Goal: Task Accomplishment & Management: Manage account settings

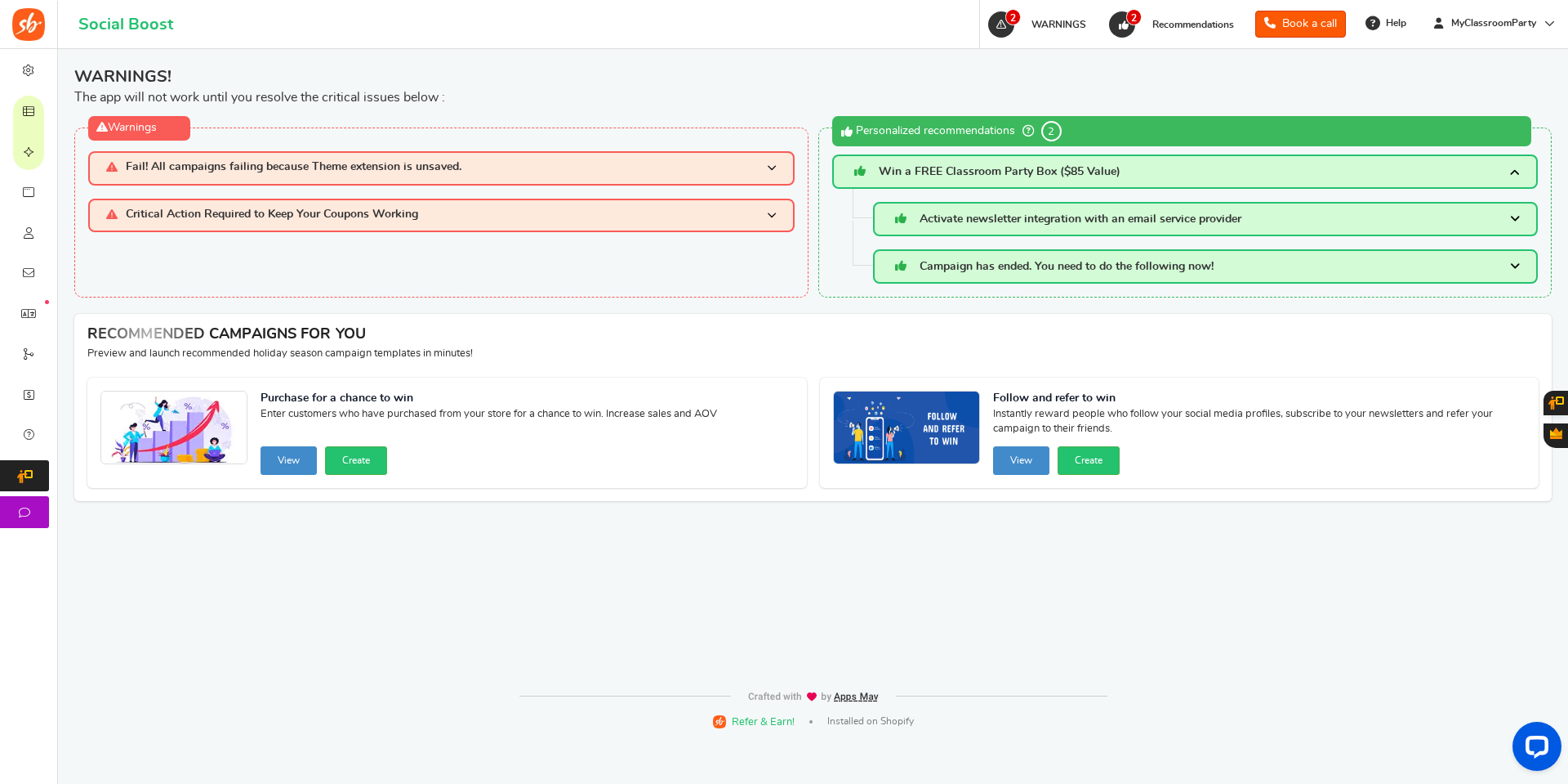
click at [767, 164] on span at bounding box center [772, 168] width 10 height 13
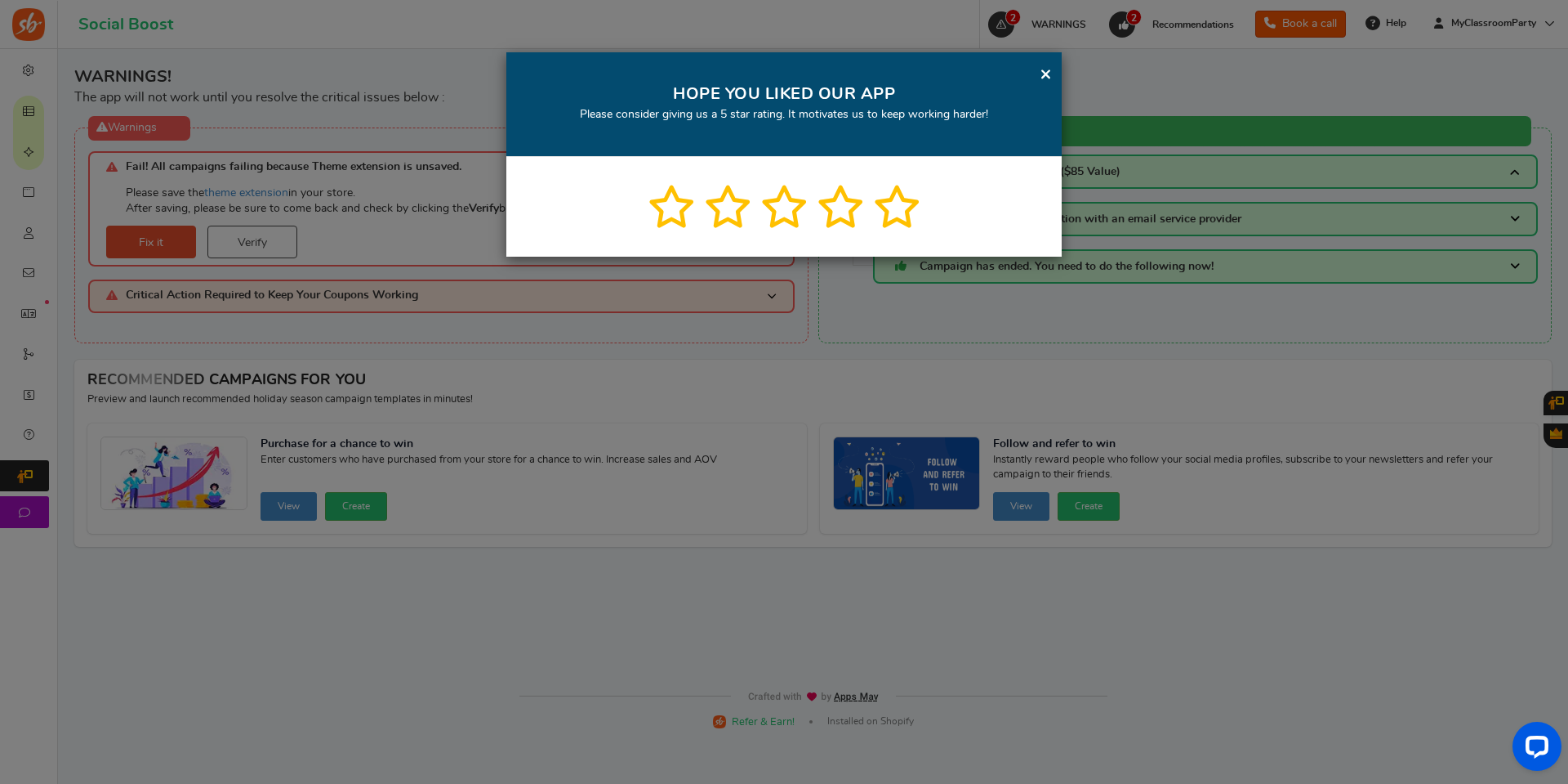
click at [1046, 67] on link "×" at bounding box center [1046, 74] width 13 height 20
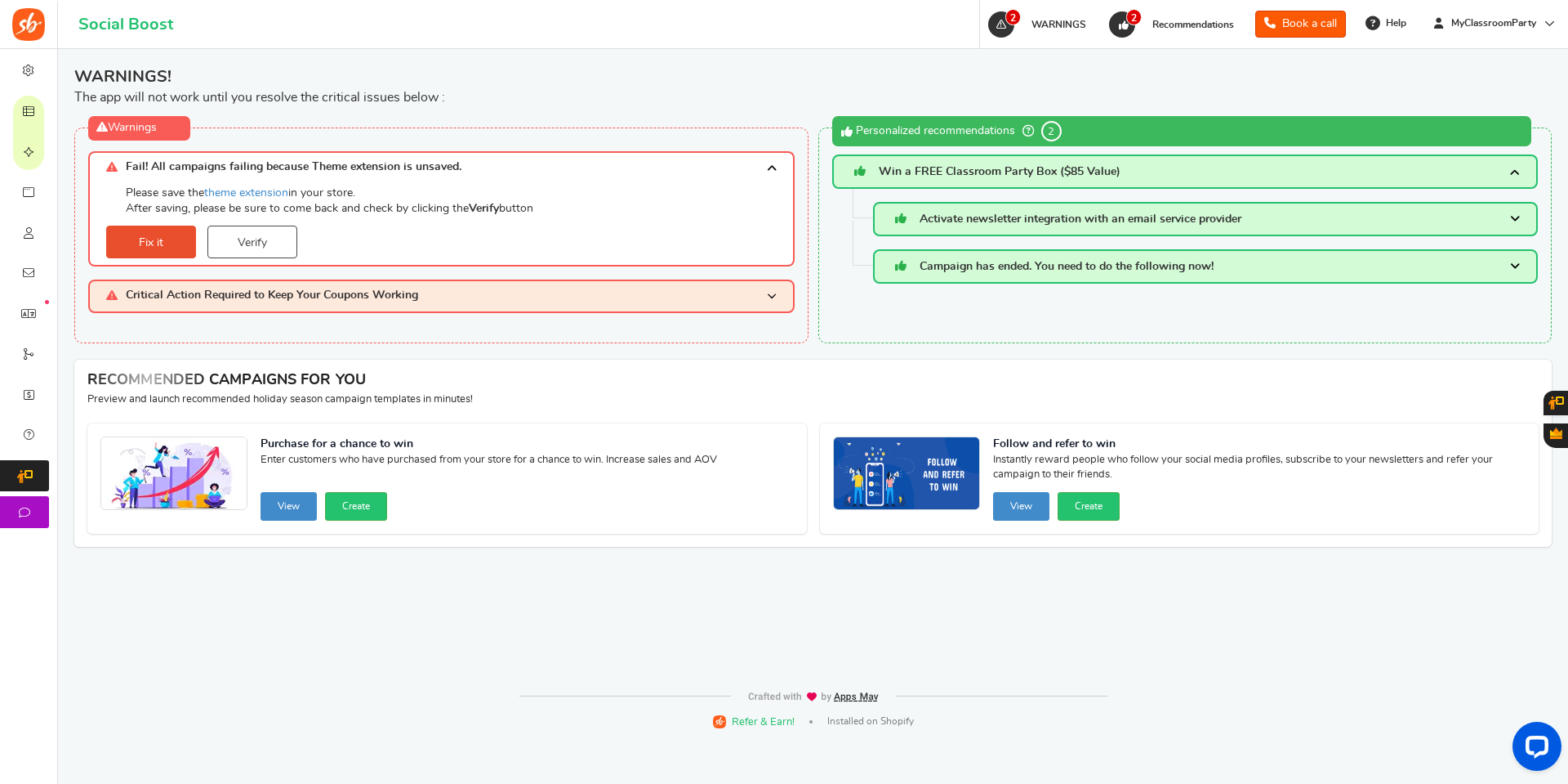
click at [764, 296] on h3 "Critical Action Required to Keep Your Coupons Working" at bounding box center [442, 297] width 707 height 34
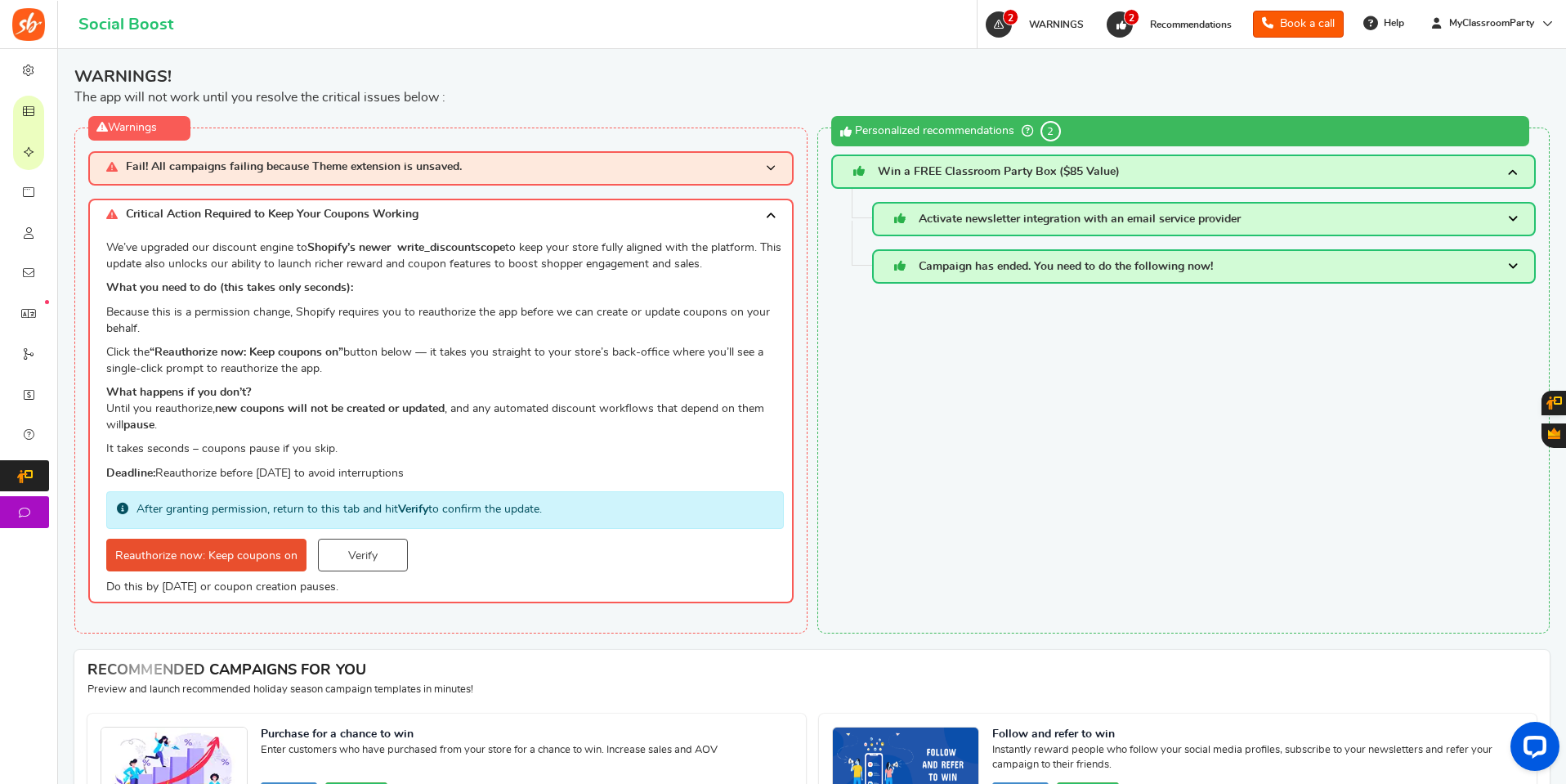
click at [944, 404] on div "Ignored Recommendation data moved here. If at any time in future admin can stil…" at bounding box center [1184, 380] width 734 height 506
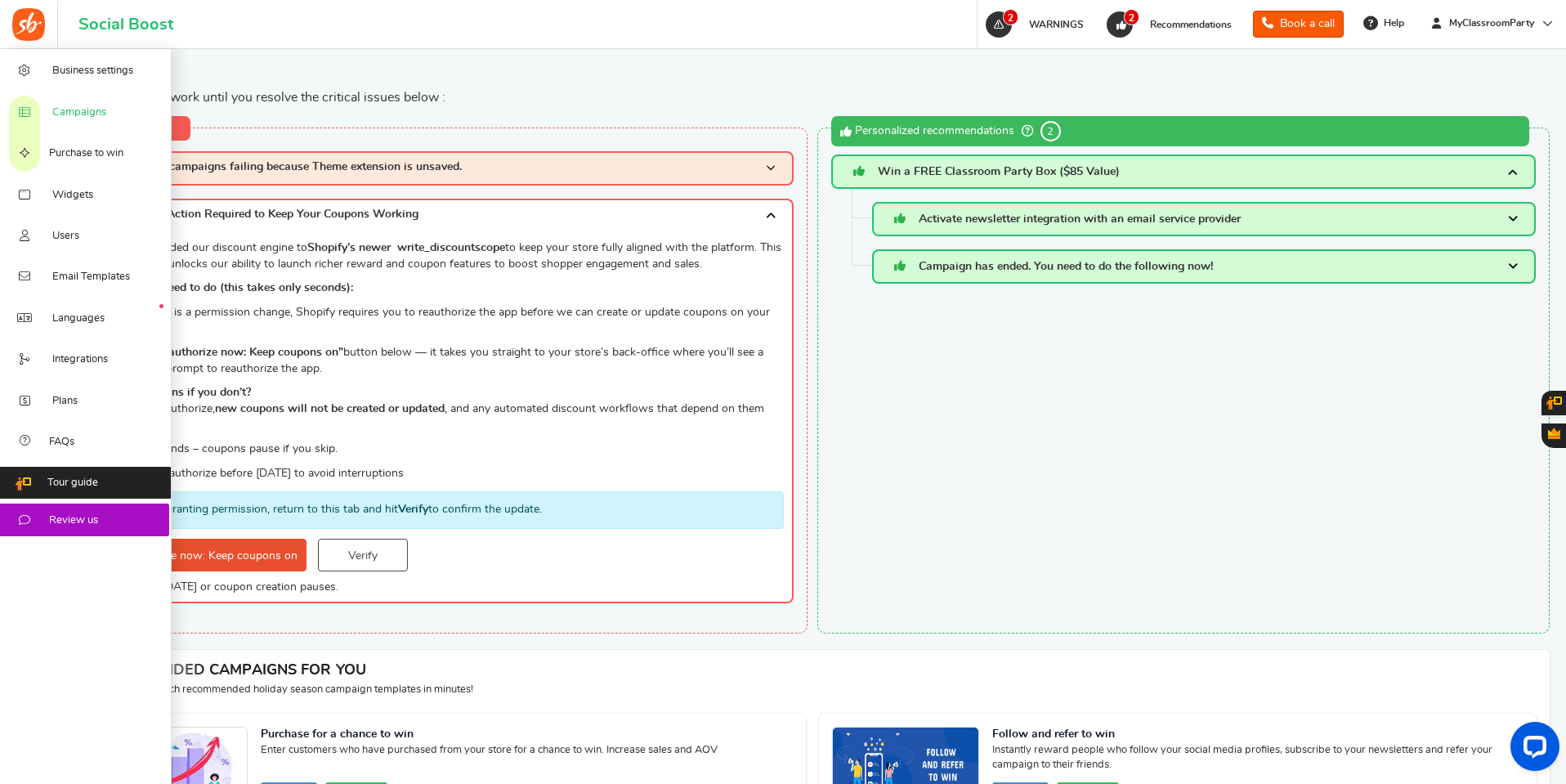
click at [95, 104] on link "Campaigns" at bounding box center [86, 111] width 172 height 40
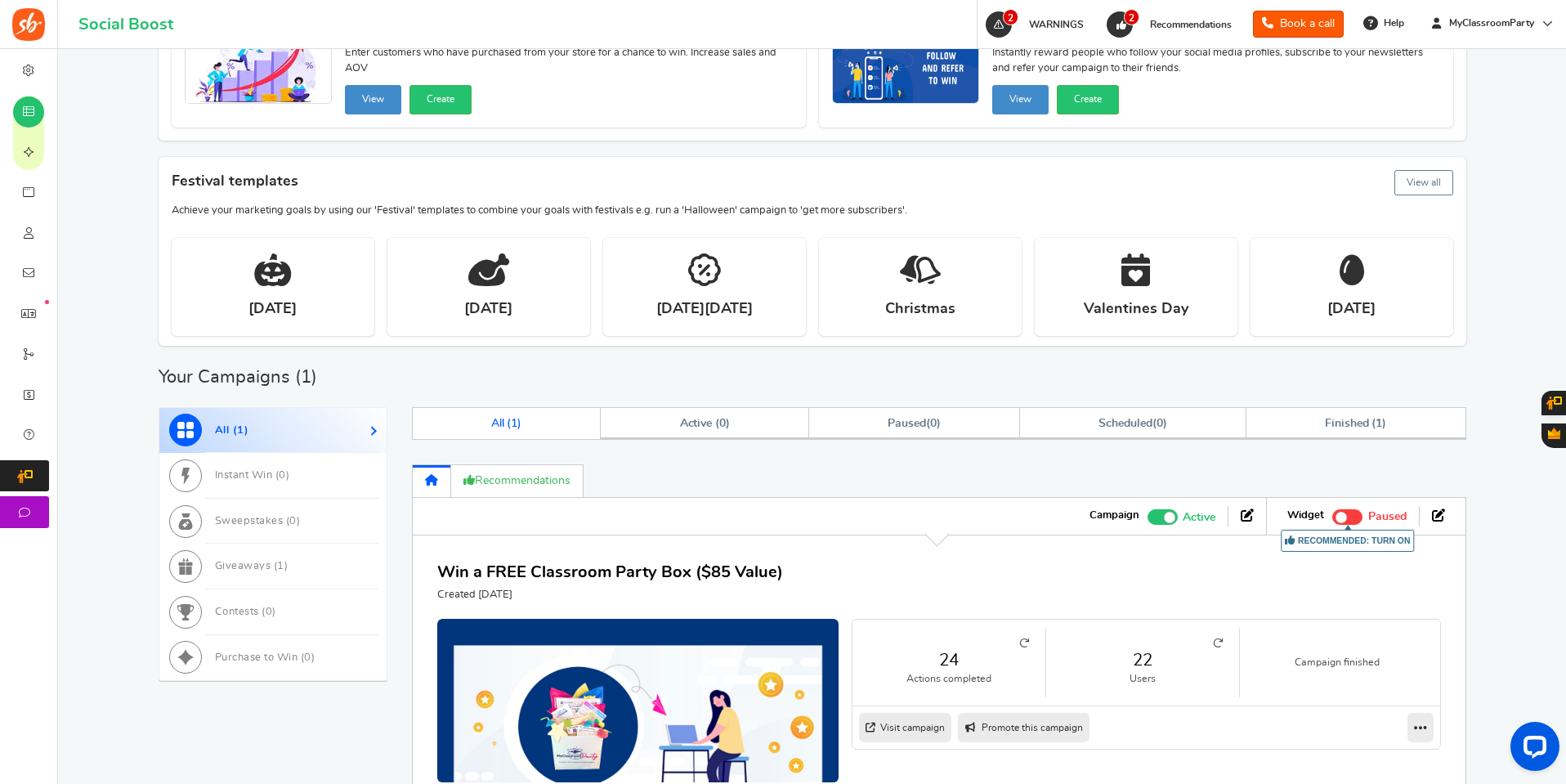
scroll to position [448, 0]
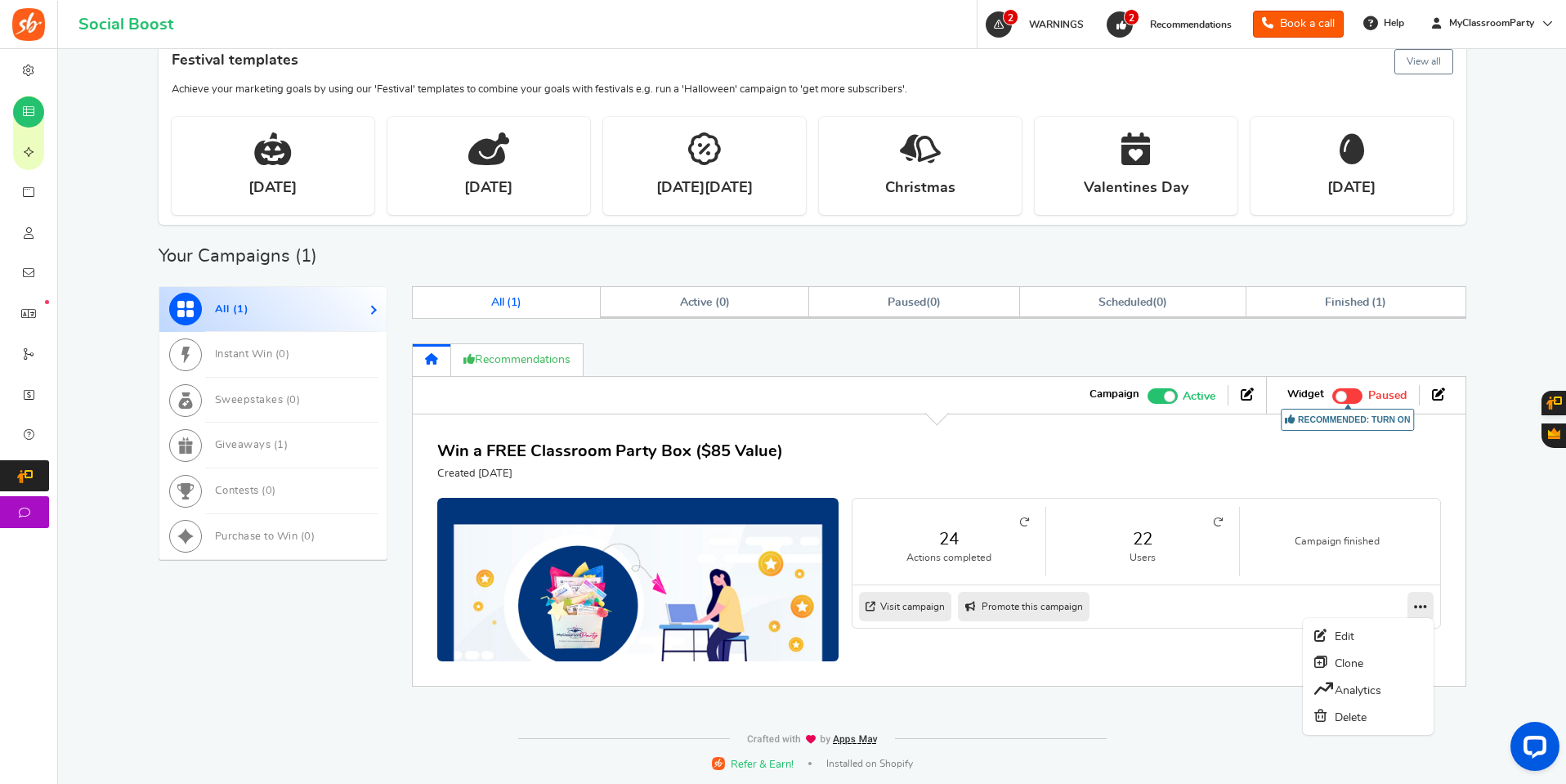
click at [1423, 606] on icon at bounding box center [1421, 606] width 13 height 14
click at [893, 599] on link "Visit campaign" at bounding box center [906, 606] width 93 height 30
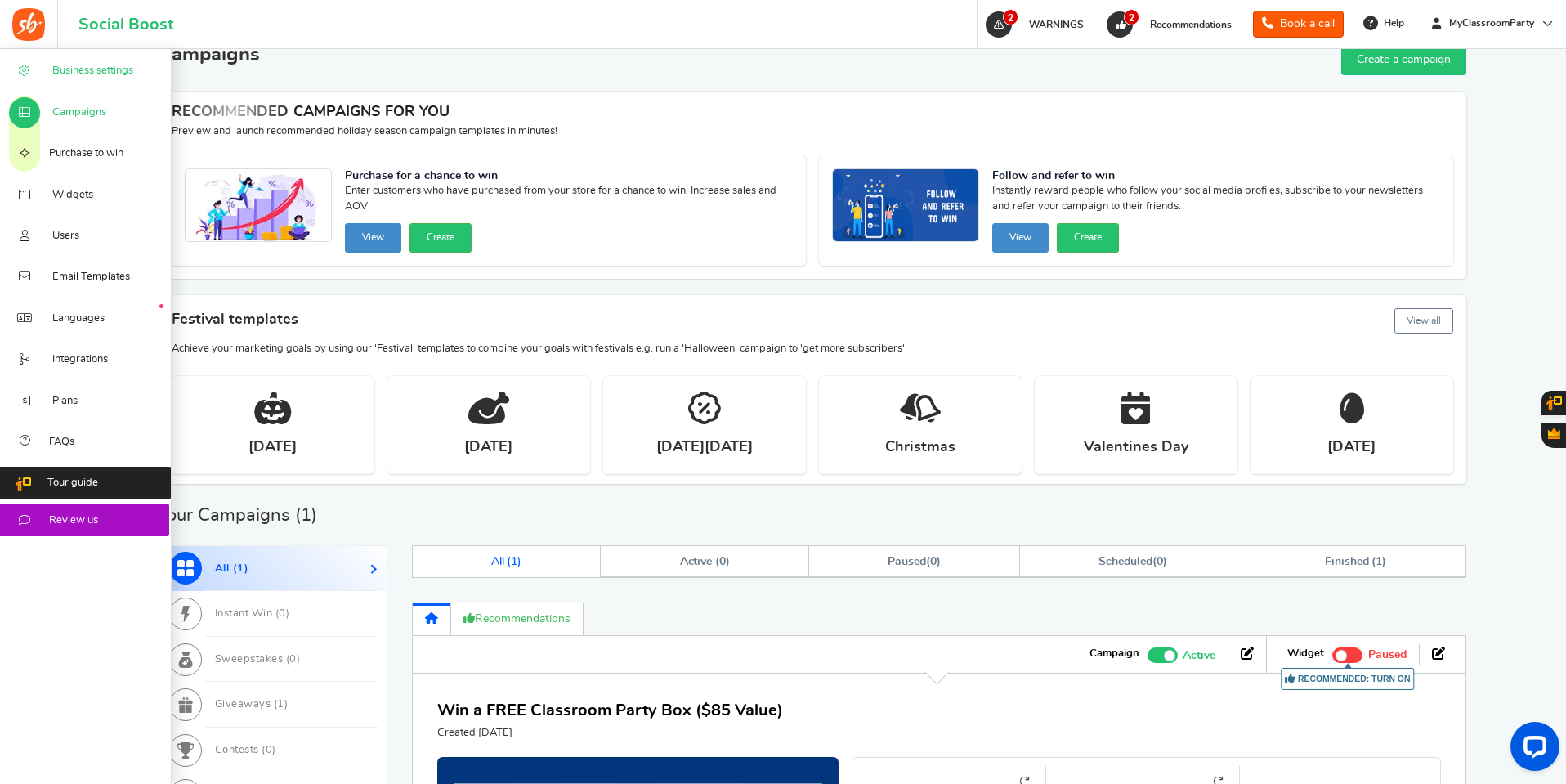
scroll to position [0, 0]
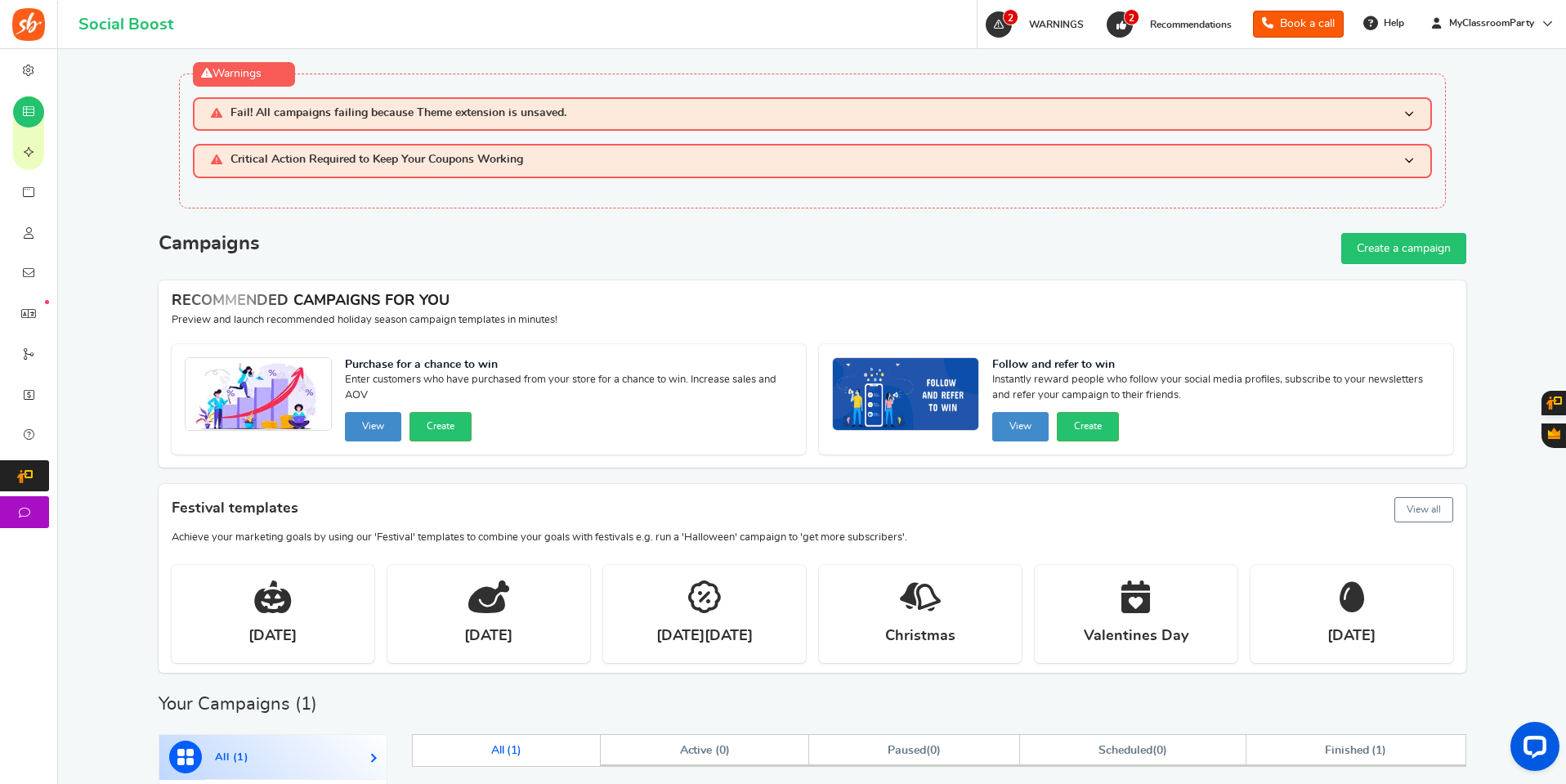
click at [105, 30] on h1 "Social Boost" at bounding box center [126, 24] width 94 height 18
click at [1041, 27] on span "WARNINGS" at bounding box center [1057, 24] width 55 height 10
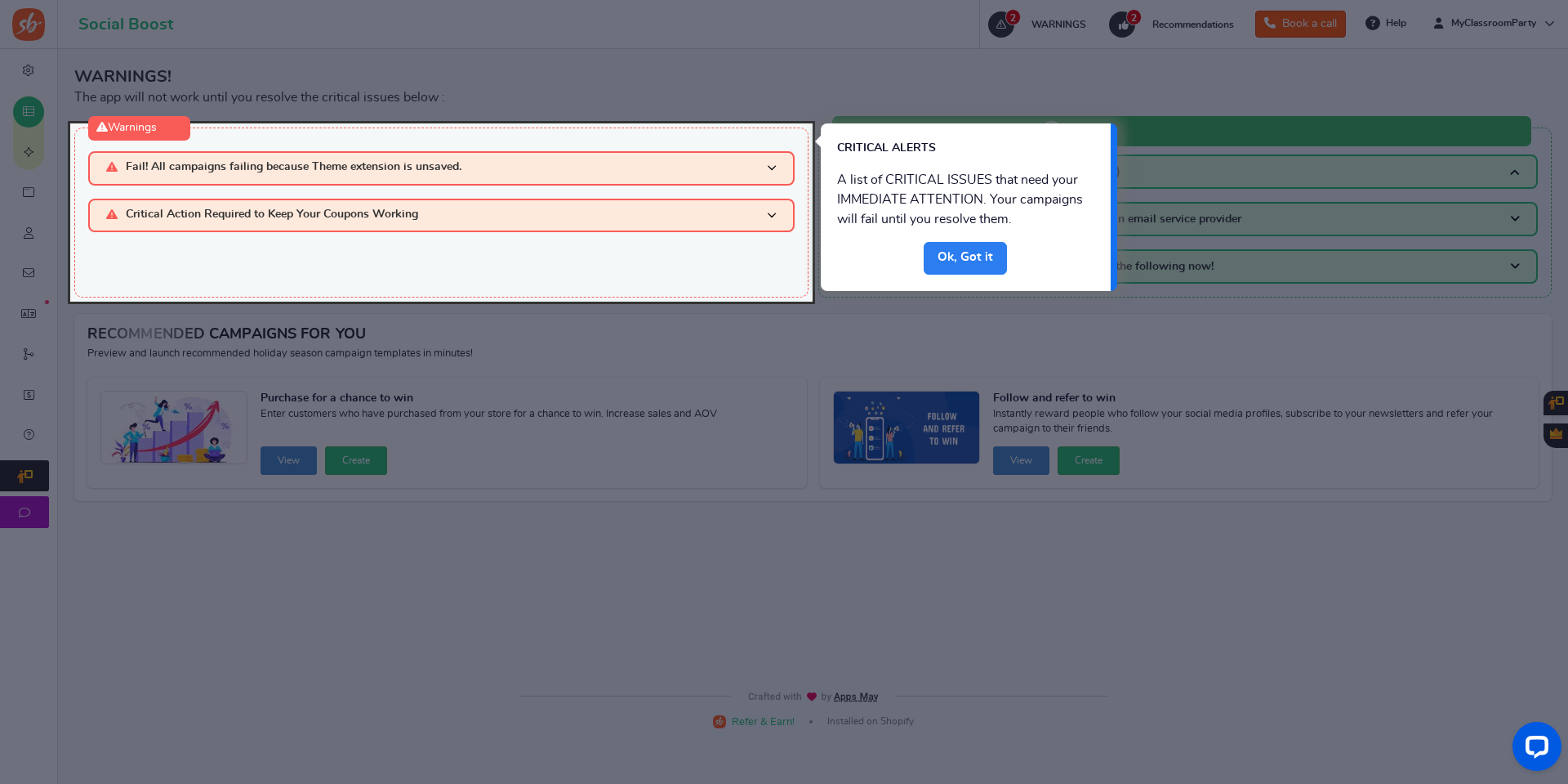
click at [957, 250] on link "Done" at bounding box center [965, 258] width 83 height 33
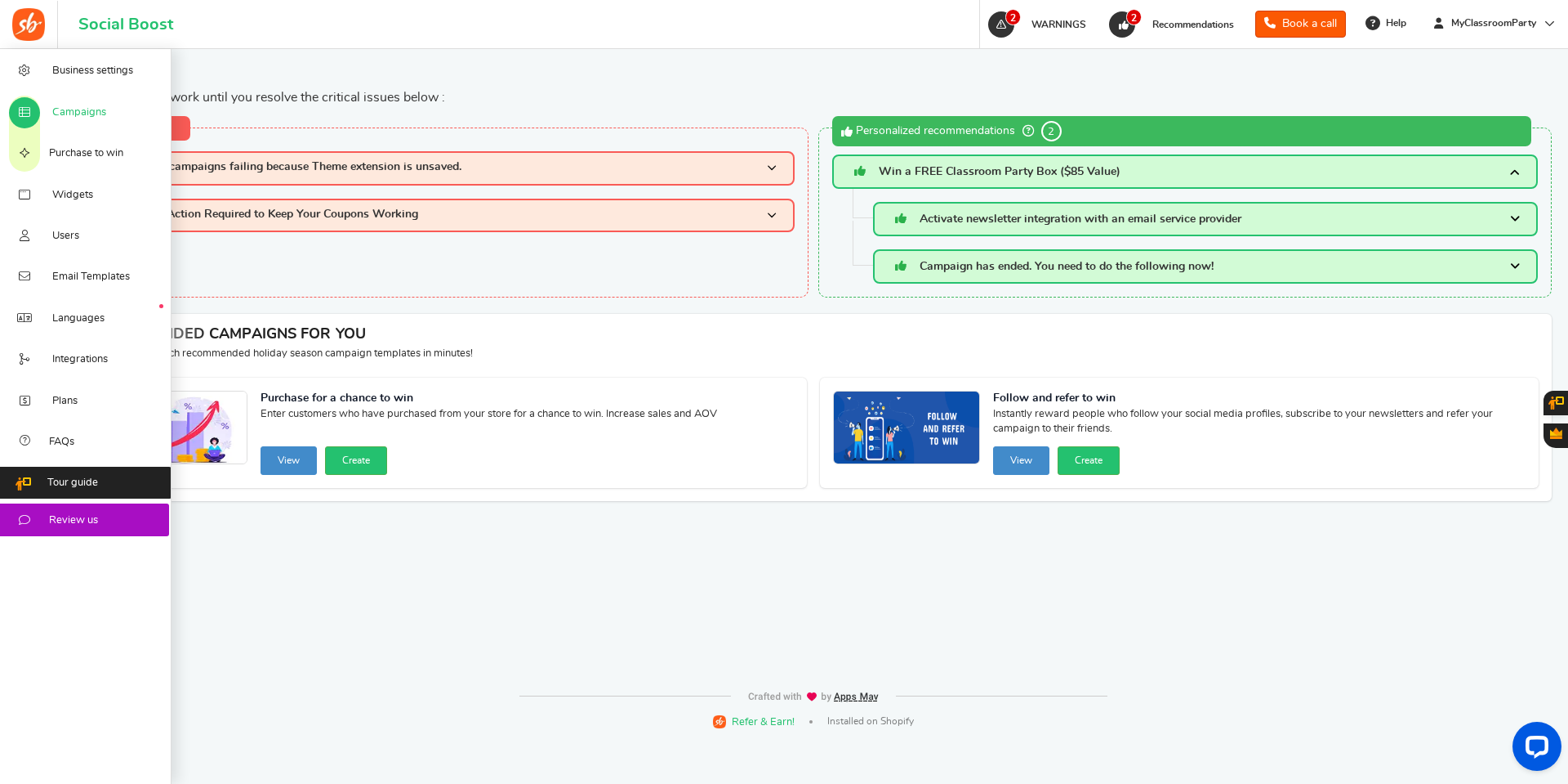
click at [68, 110] on span "Campaigns" at bounding box center [79, 112] width 54 height 14
